Goal: Transaction & Acquisition: Subscribe to service/newsletter

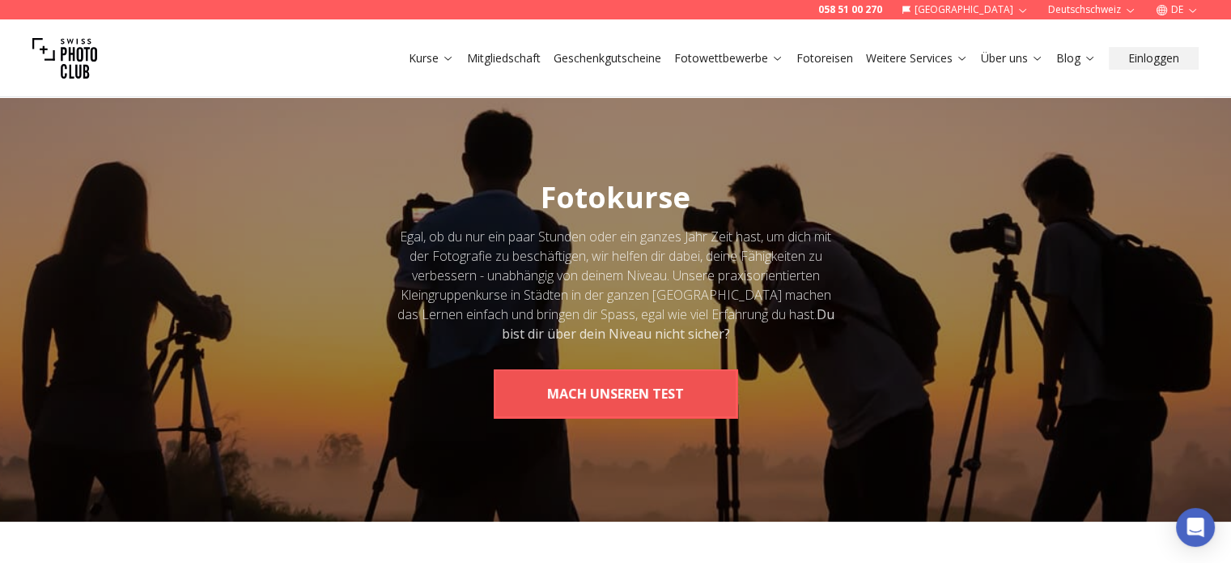
click at [541, 391] on button "MACH UNSEREN TEST" at bounding box center [616, 393] width 244 height 49
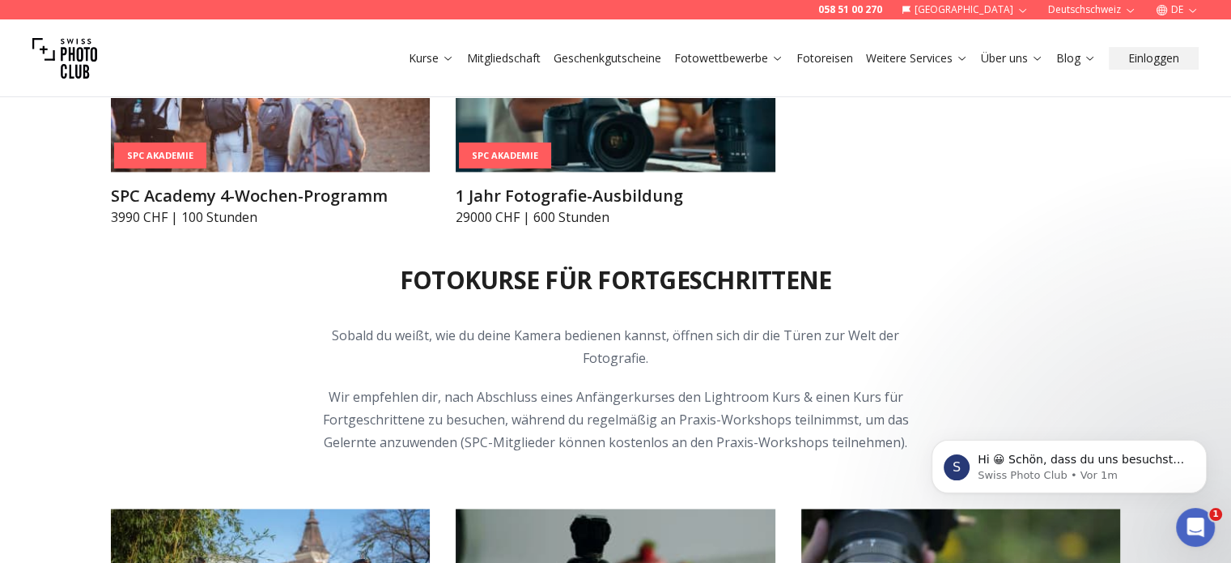
scroll to position [2348, 0]
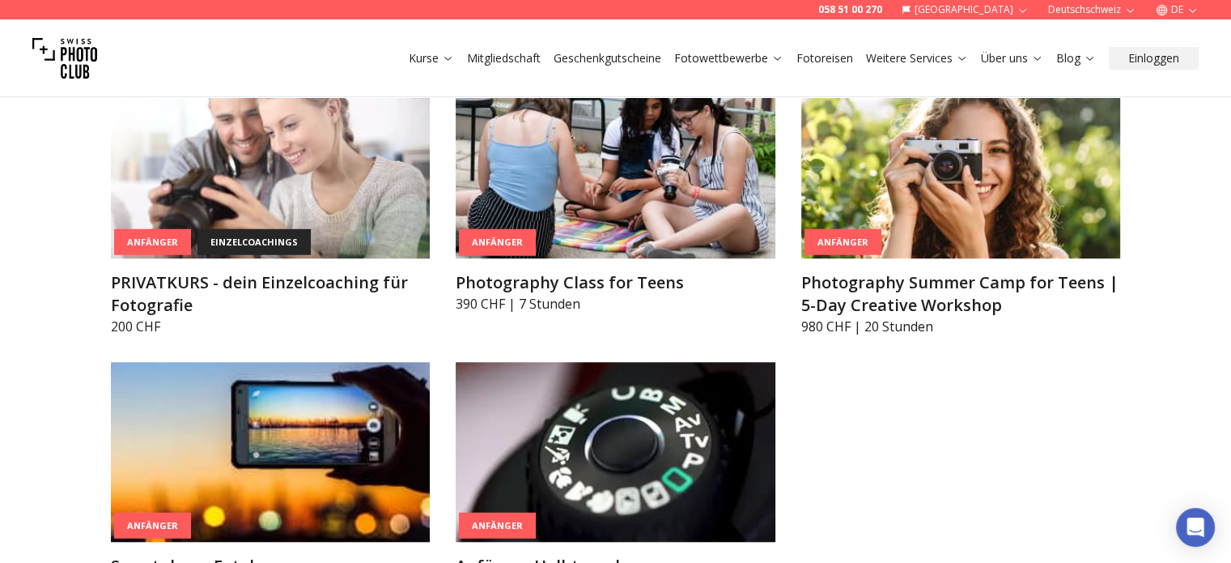
scroll to position [1214, 0]
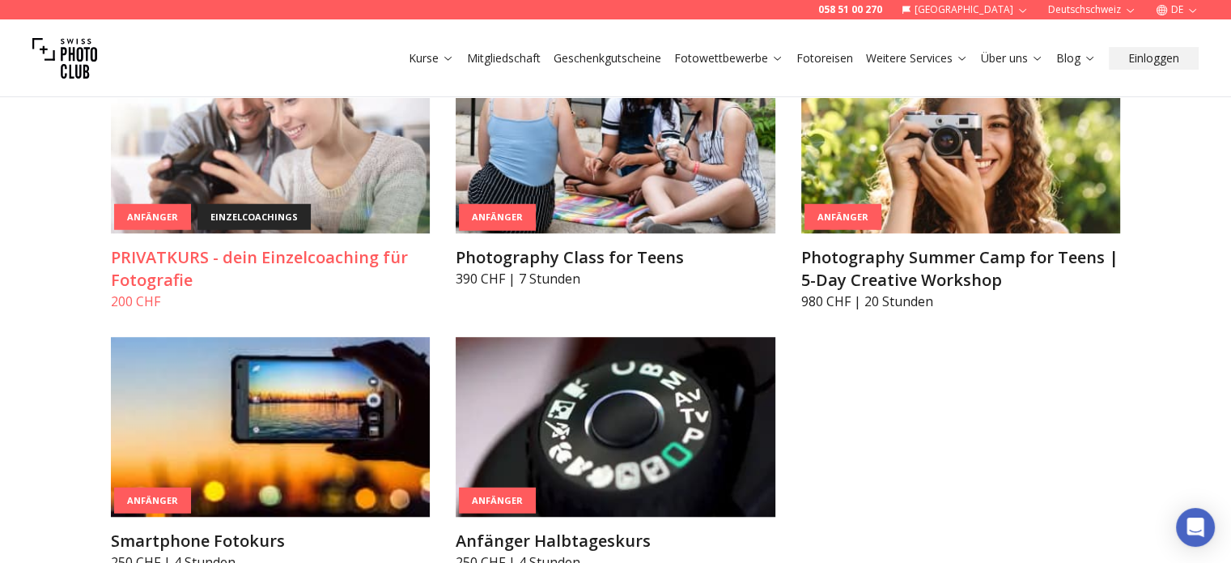
click at [114, 230] on div "Anfänger" at bounding box center [152, 216] width 77 height 27
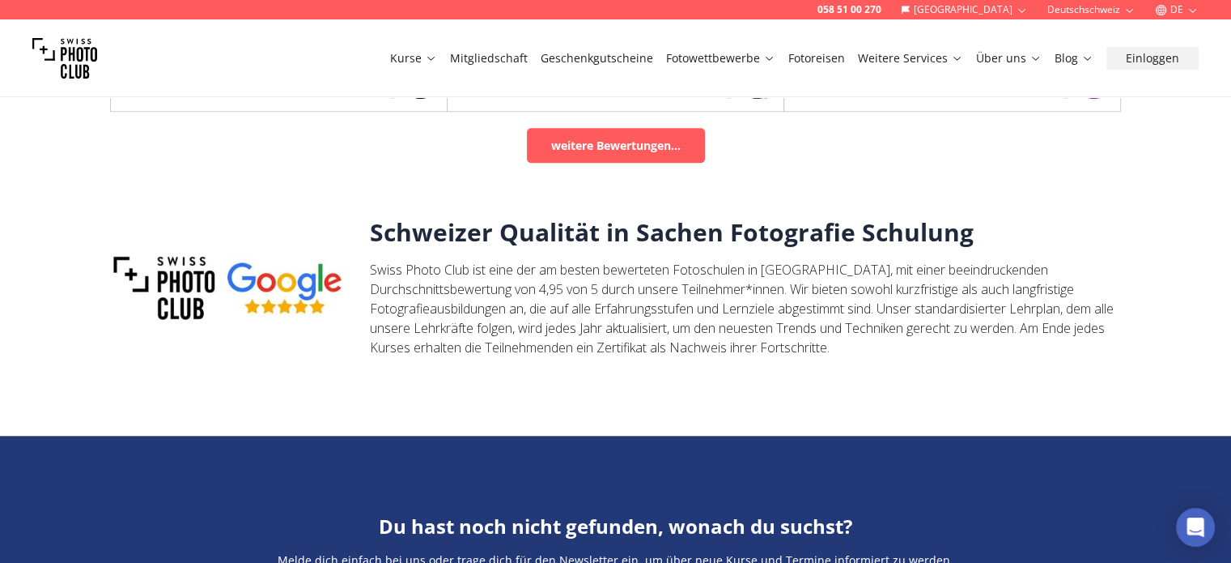
scroll to position [1457, 0]
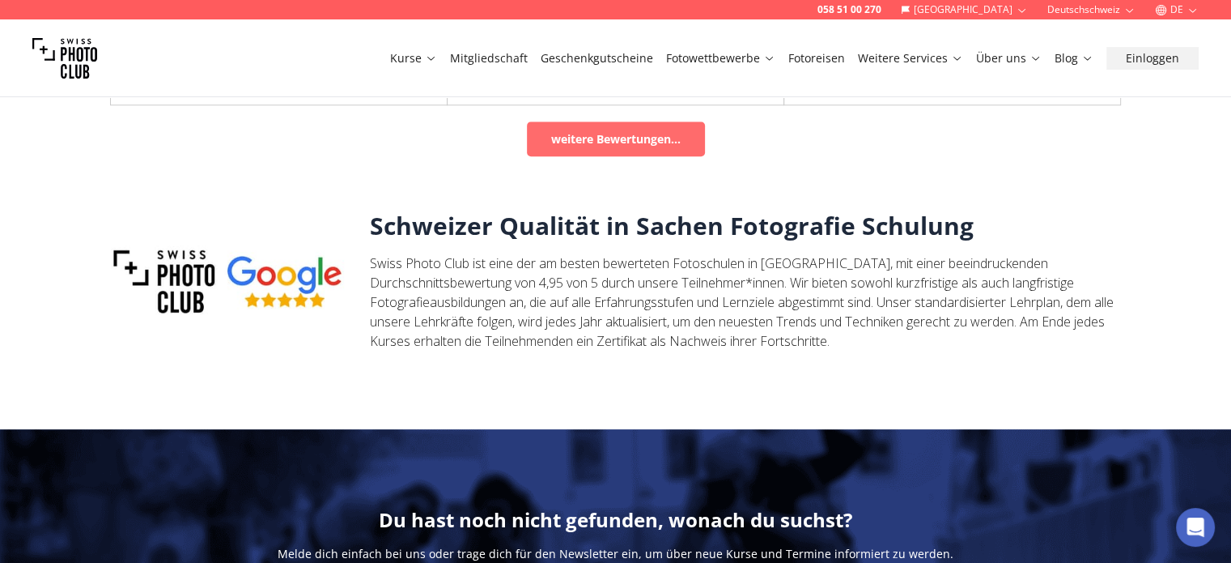
click at [635, 121] on link "weitere Bewertungen..." at bounding box center [616, 138] width 178 height 35
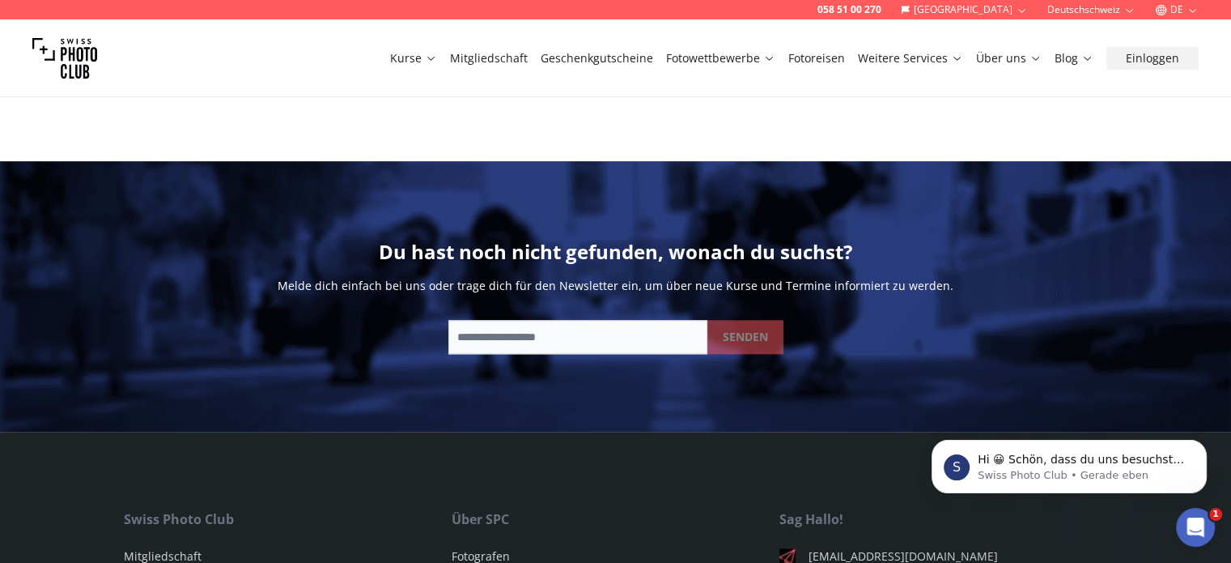
scroll to position [0, 0]
click at [585, 320] on input "email" at bounding box center [577, 337] width 259 height 34
type input "**********"
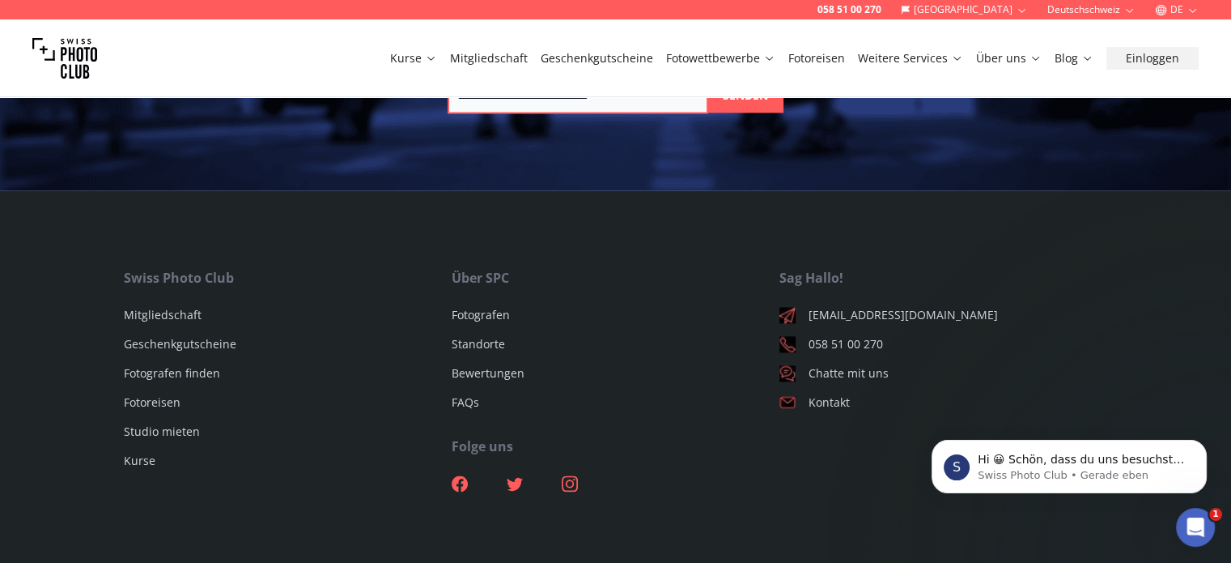
scroll to position [2105, 0]
click at [155, 305] on link "Mitgliedschaft" at bounding box center [163, 312] width 78 height 15
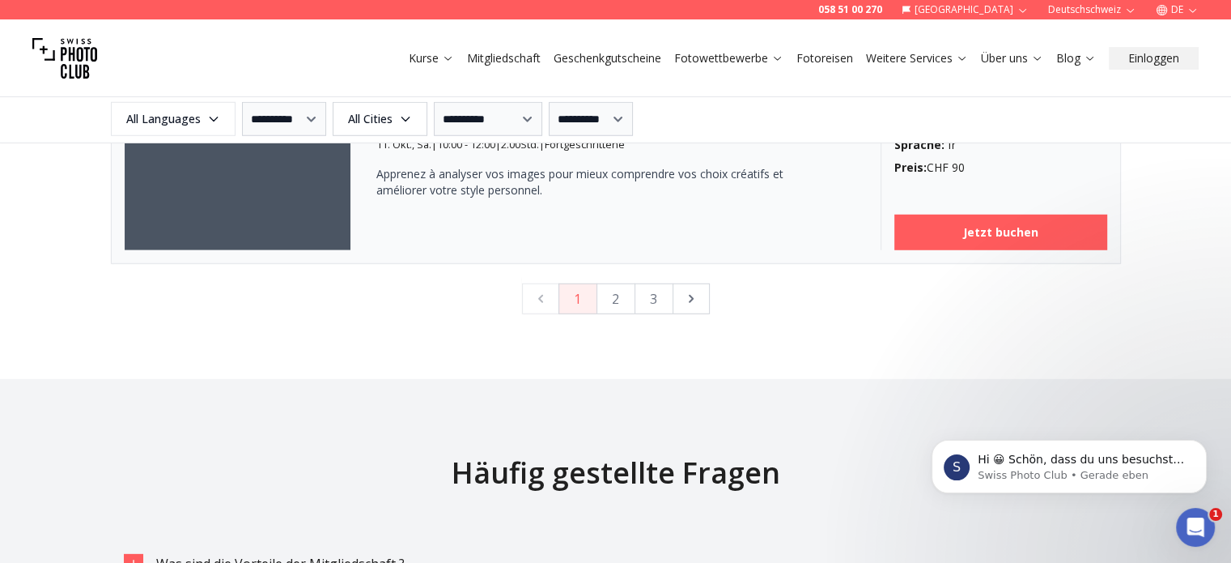
scroll to position [4614, 0]
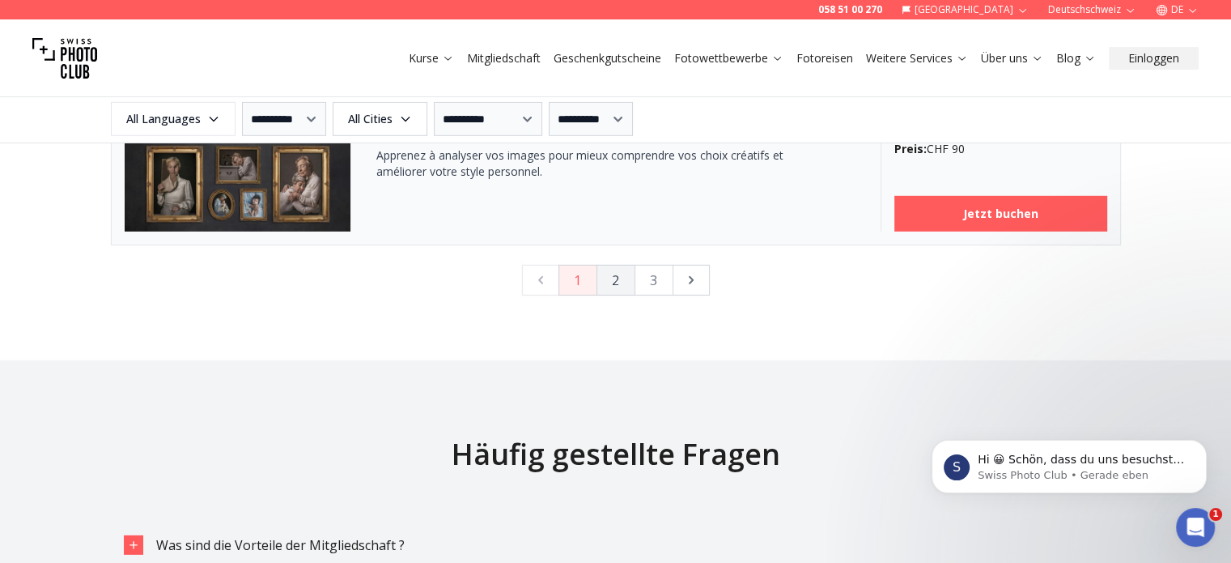
click at [612, 273] on button "2" at bounding box center [616, 280] width 39 height 31
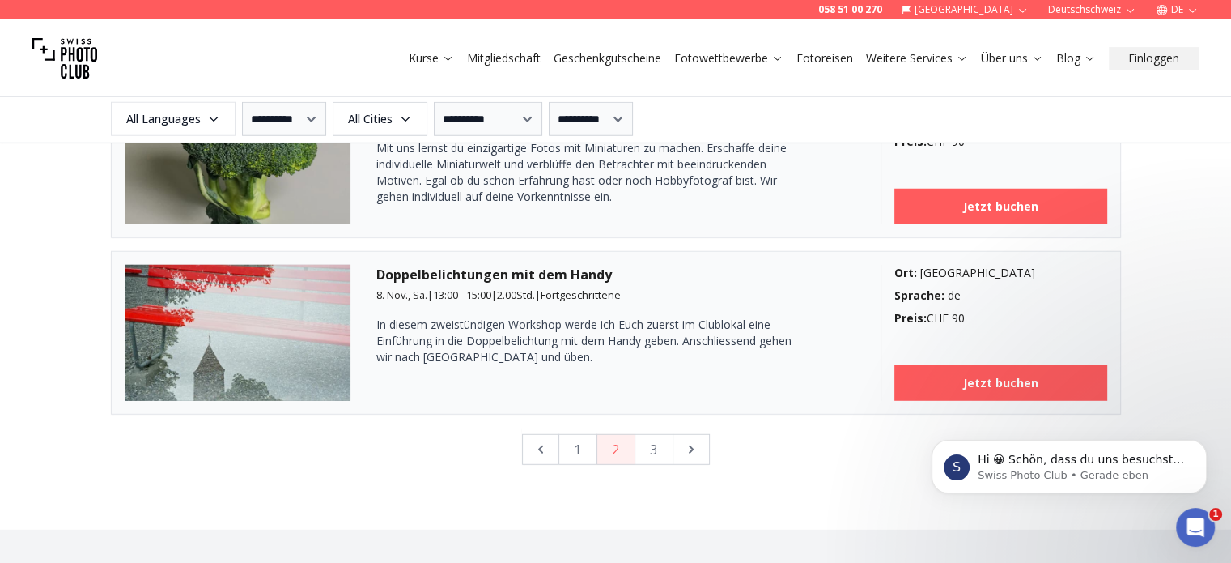
scroll to position [4478, 0]
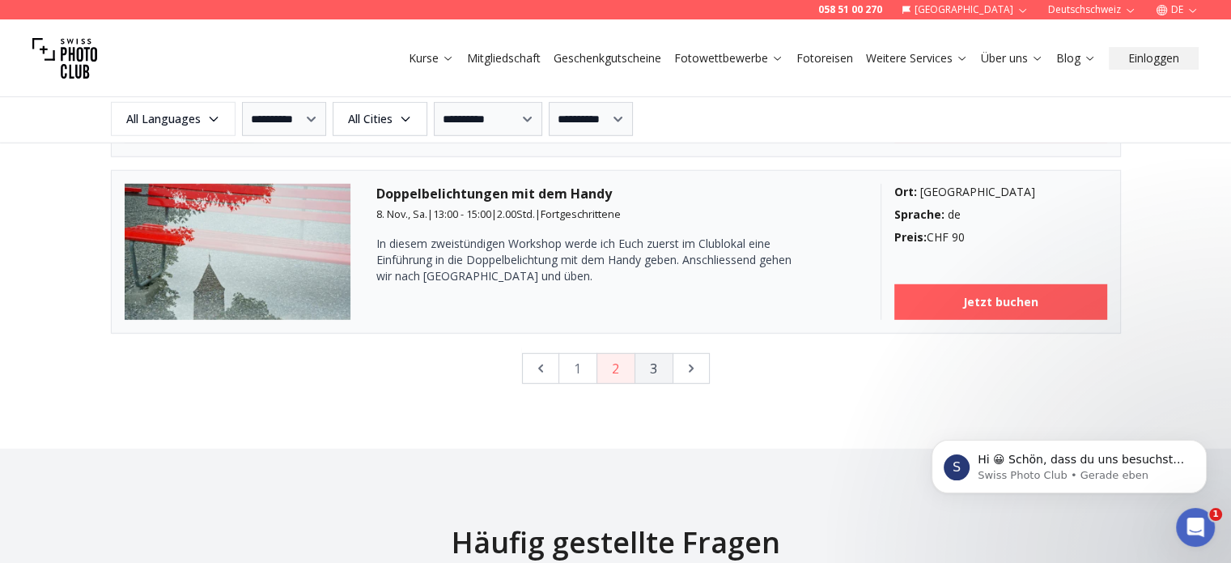
click at [642, 360] on button "3" at bounding box center [654, 368] width 39 height 31
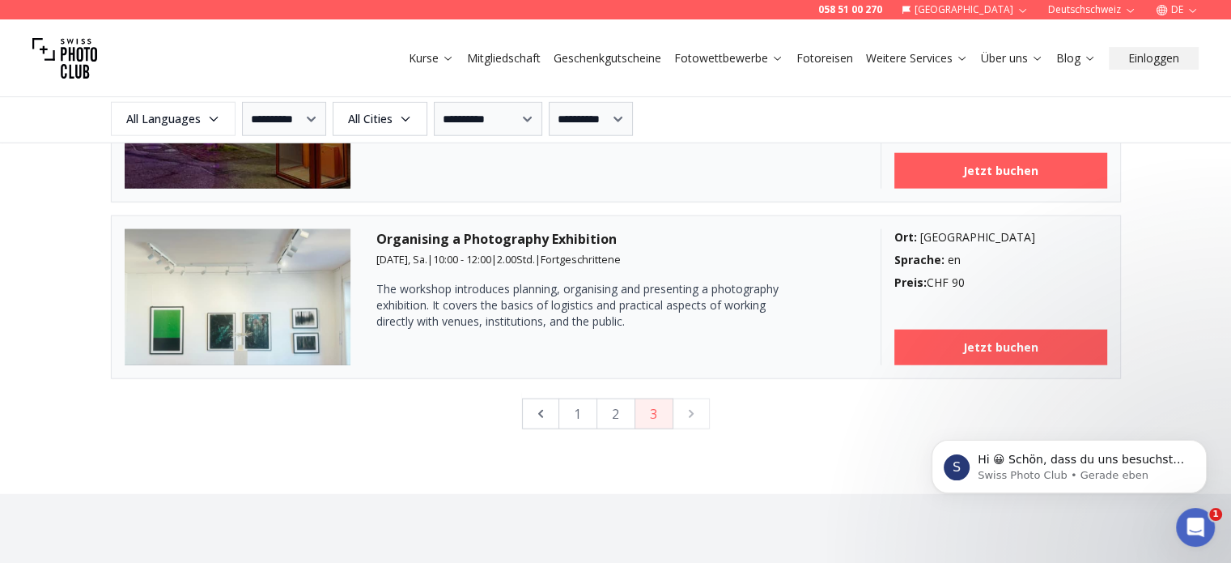
scroll to position [3985, 0]
